Goal: Task Accomplishment & Management: Use online tool/utility

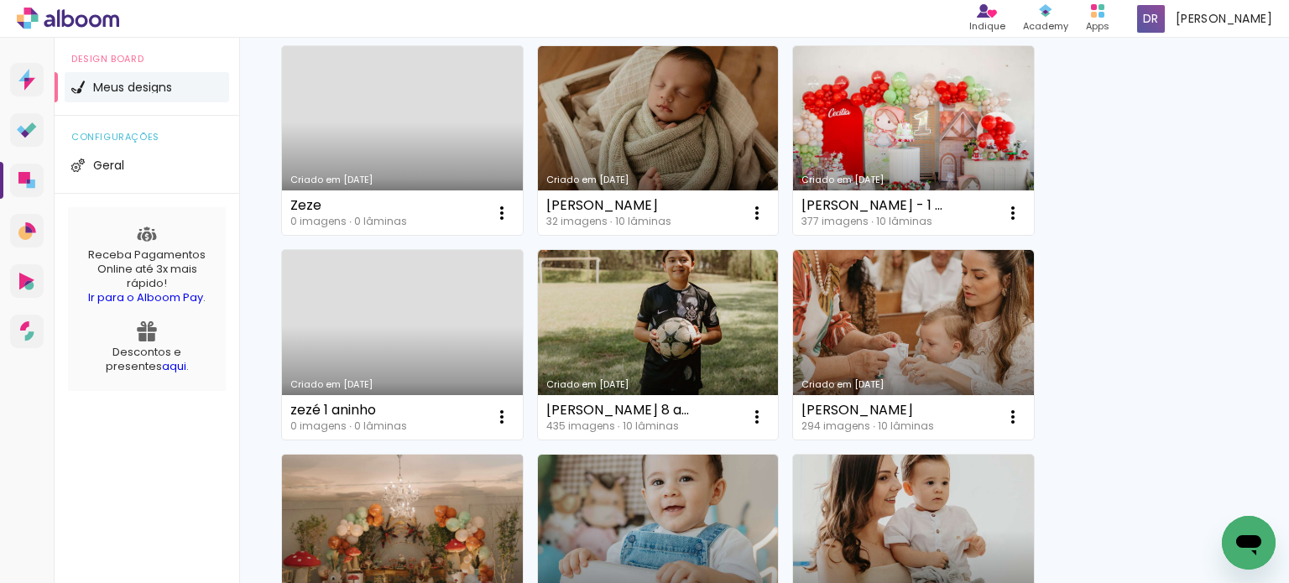
scroll to position [364, 0]
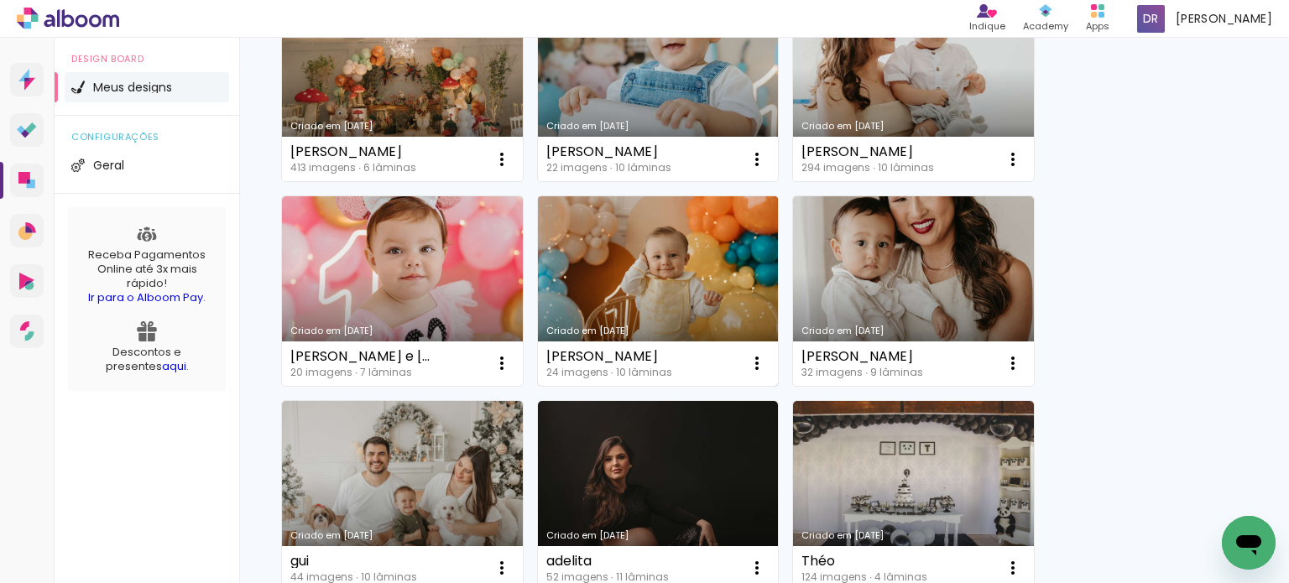
scroll to position [839, 0]
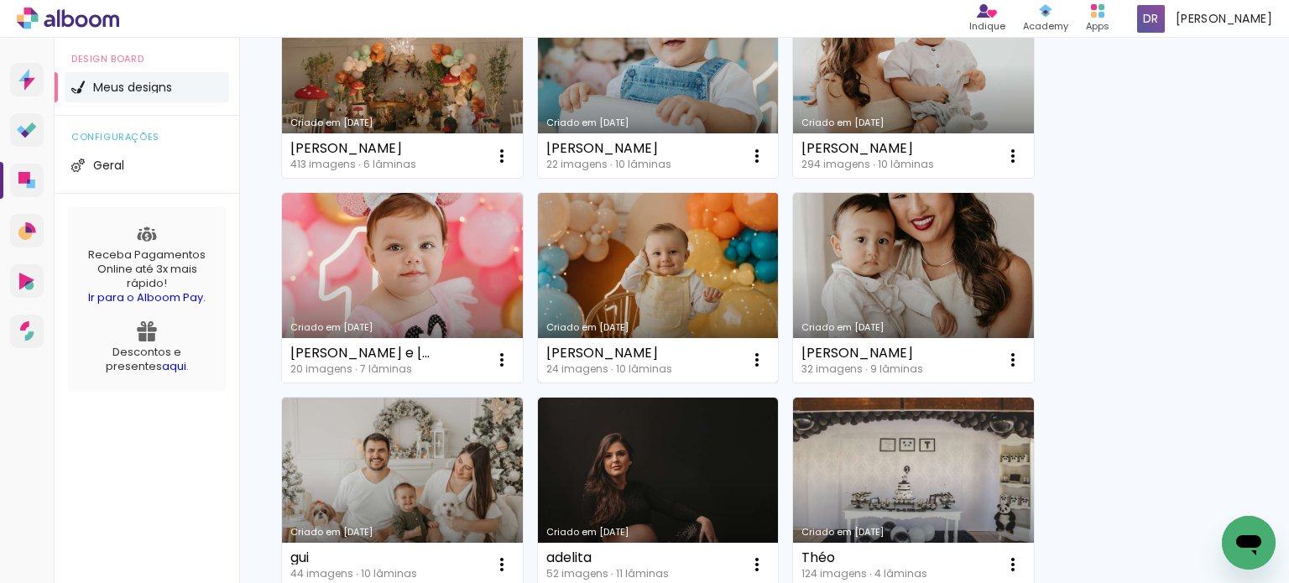
click at [703, 274] on link "Criado em [DATE]" at bounding box center [658, 288] width 241 height 190
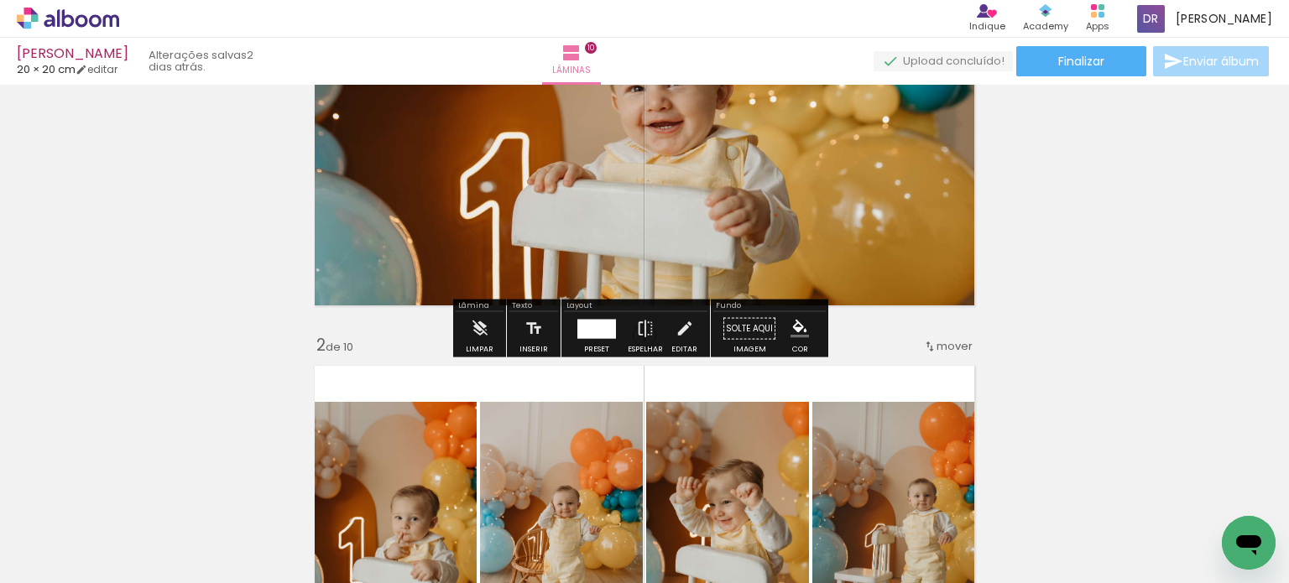
scroll to position [252, 0]
